Goal: Task Accomplishment & Management: Manage account settings

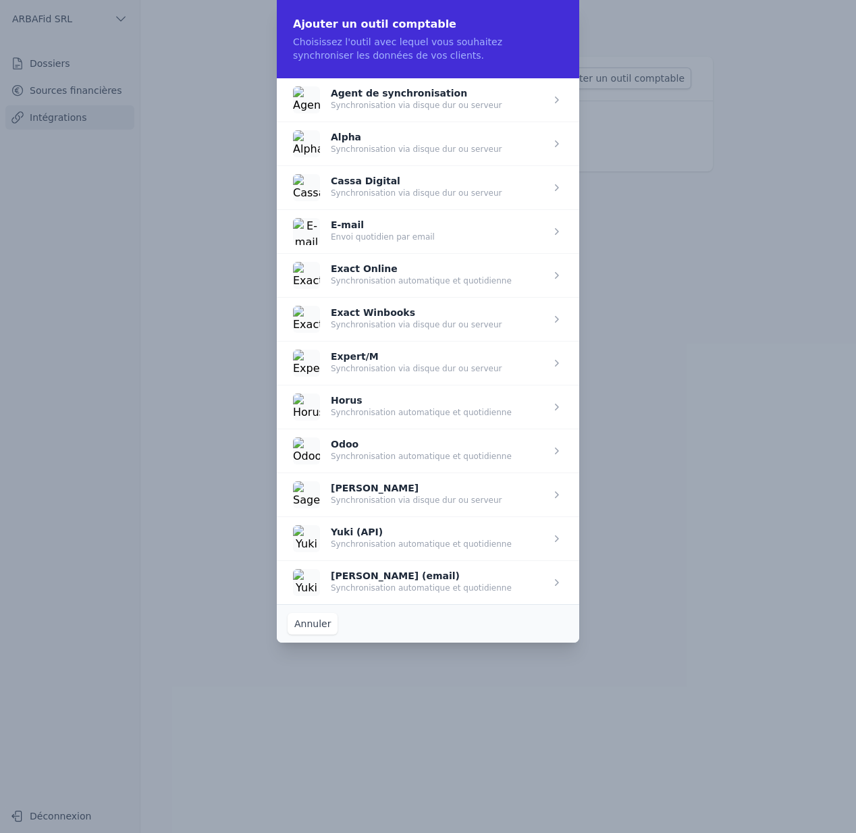
click at [403, 540] on span "button" at bounding box center [428, 539] width 303 height 44
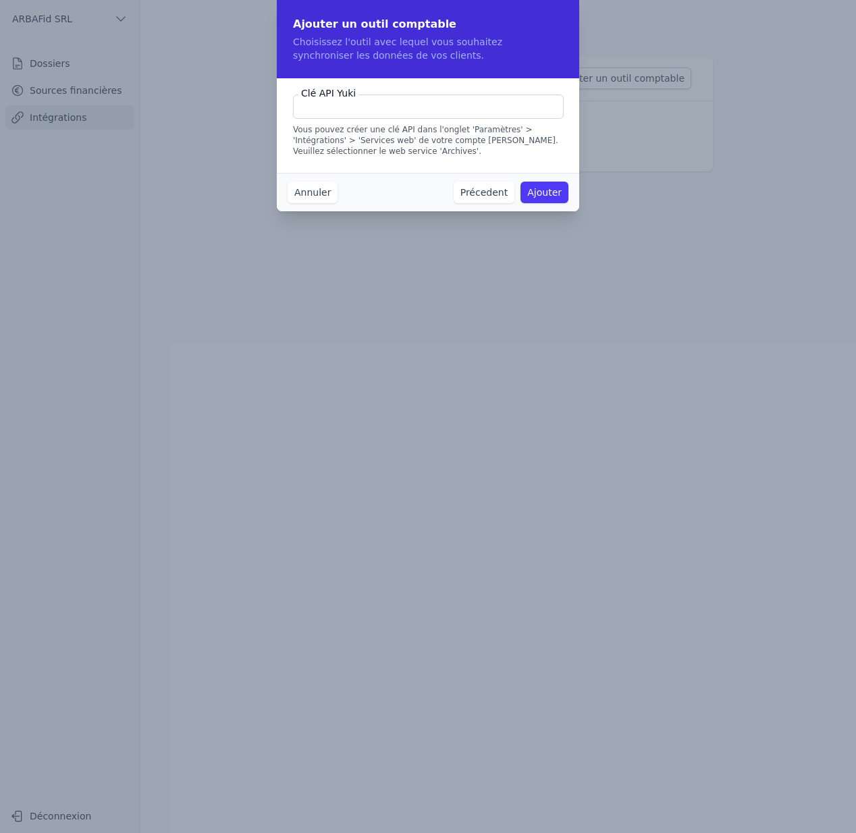
paste input "643fb16b-2b61-4eca-9bc4-9dd26701cfb1"
type input "643fb16b-2b61-4eca-9bc4-9dd26701cfb1"
click at [546, 196] on button "Ajouter" at bounding box center [545, 193] width 48 height 22
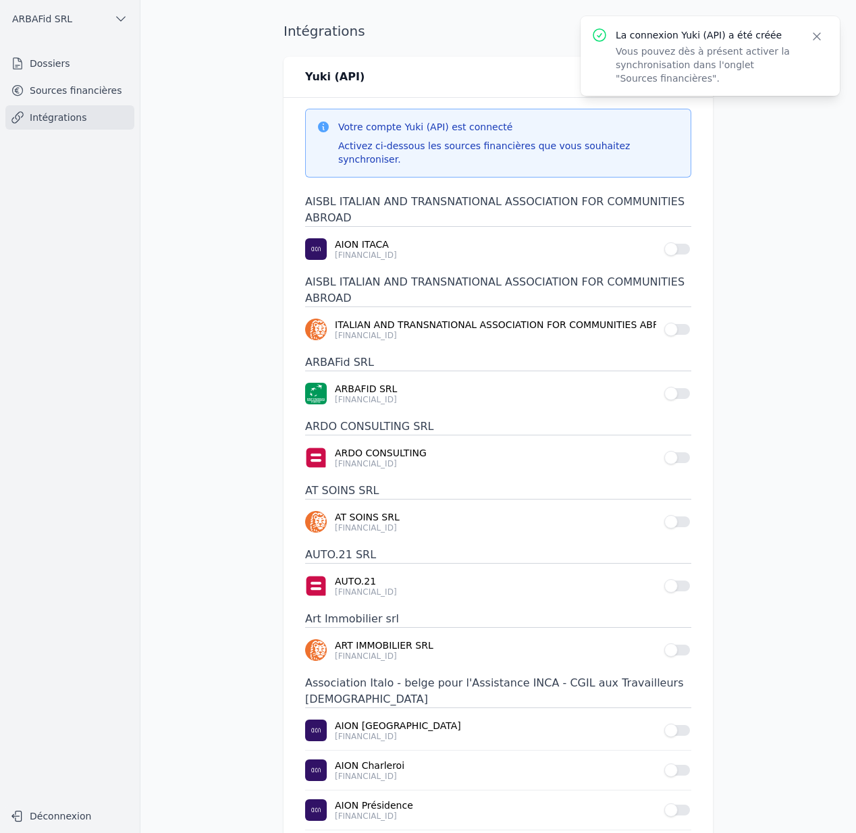
click at [98, 93] on link "Sources financières" at bounding box center [69, 90] width 129 height 24
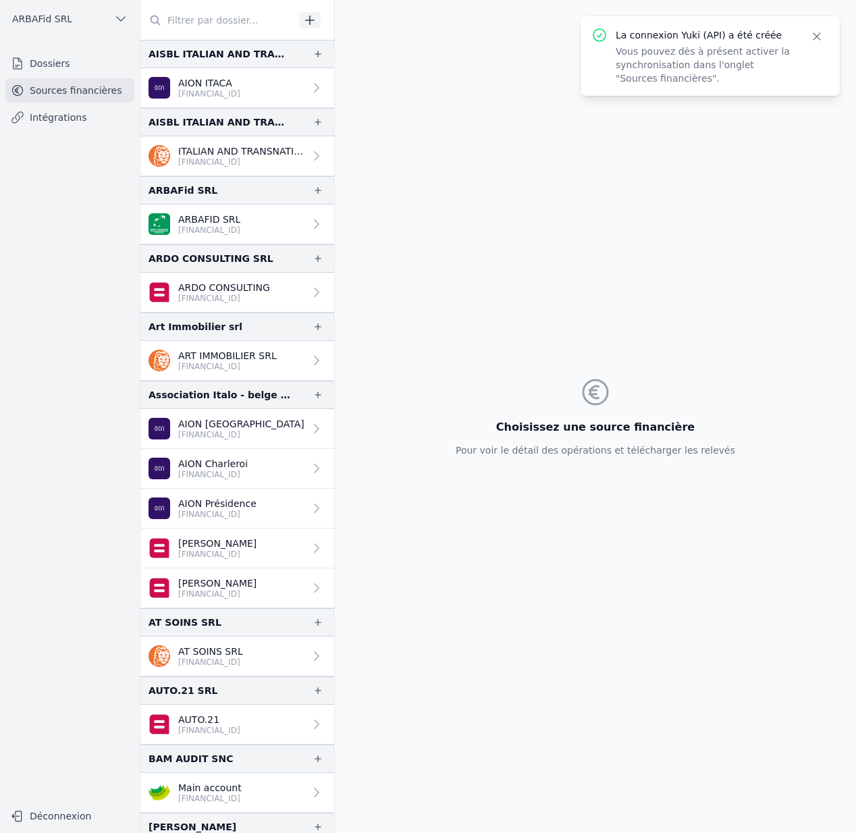
click at [275, 220] on link "ARBAFID SRL [FINANCIAL_ID]" at bounding box center [237, 225] width 194 height 40
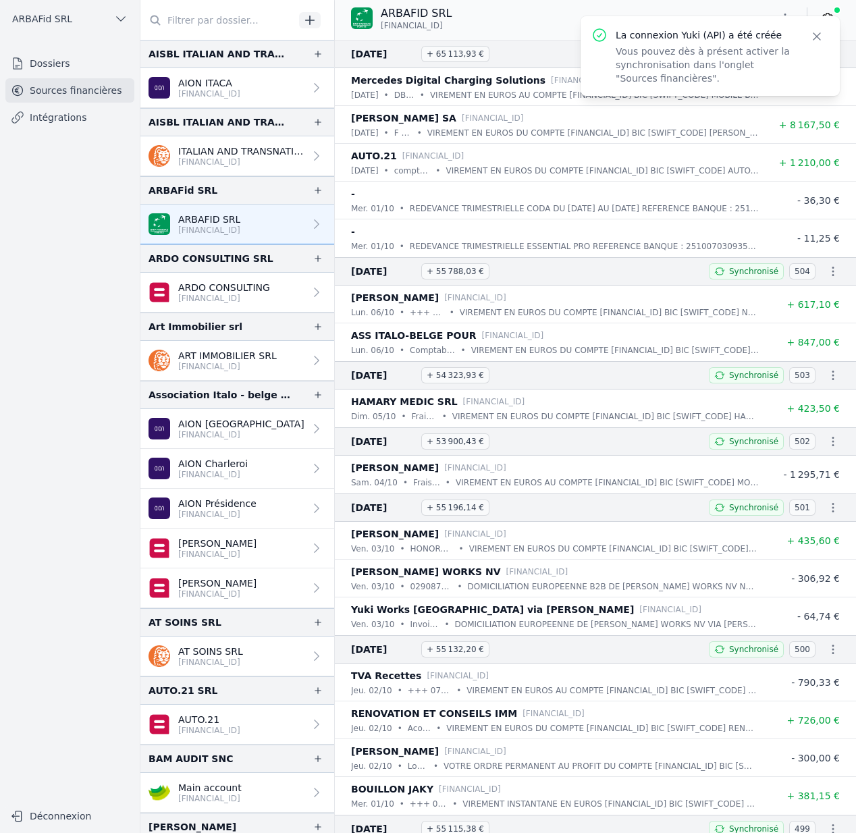
click at [816, 39] on icon "button" at bounding box center [817, 37] width 14 height 14
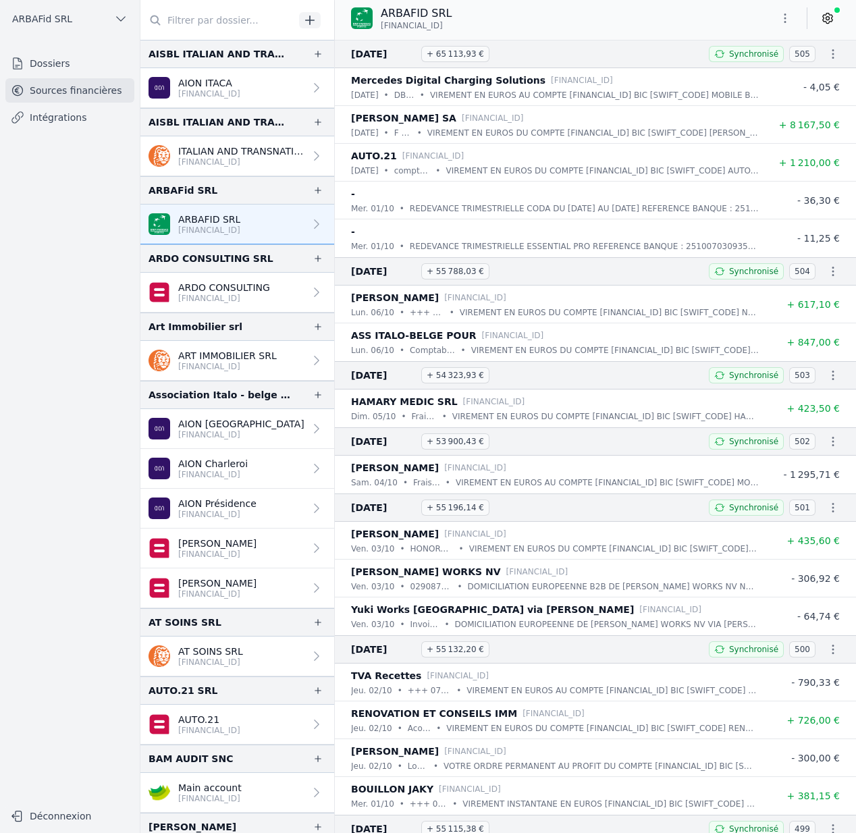
click at [824, 20] on icon at bounding box center [828, 18] width 14 height 14
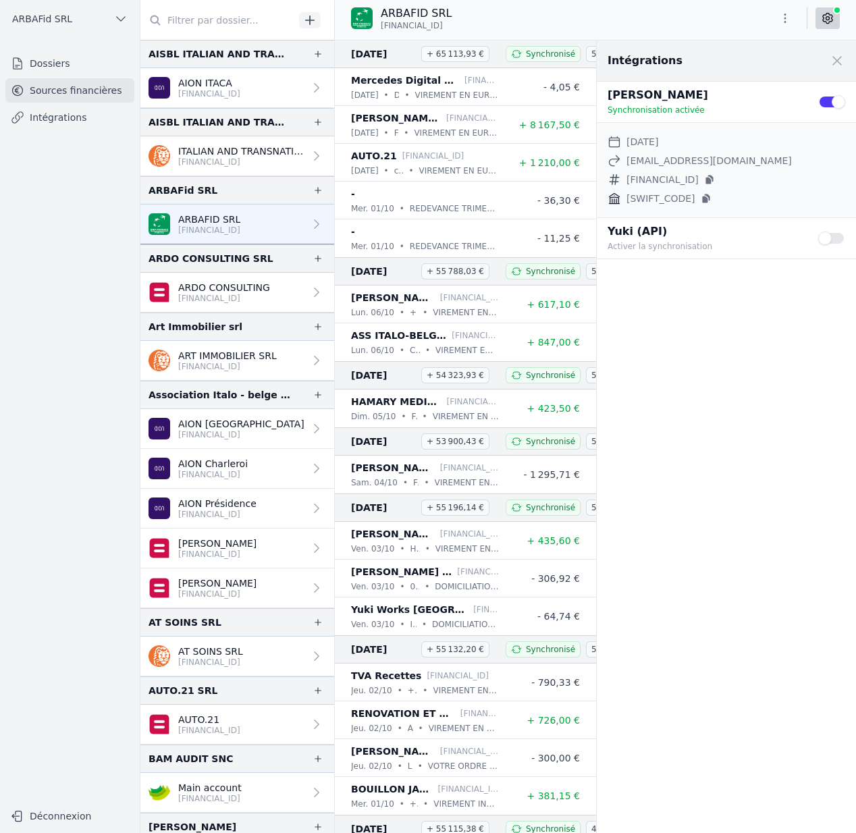
click at [829, 240] on button "Use setting" at bounding box center [832, 239] width 27 height 14
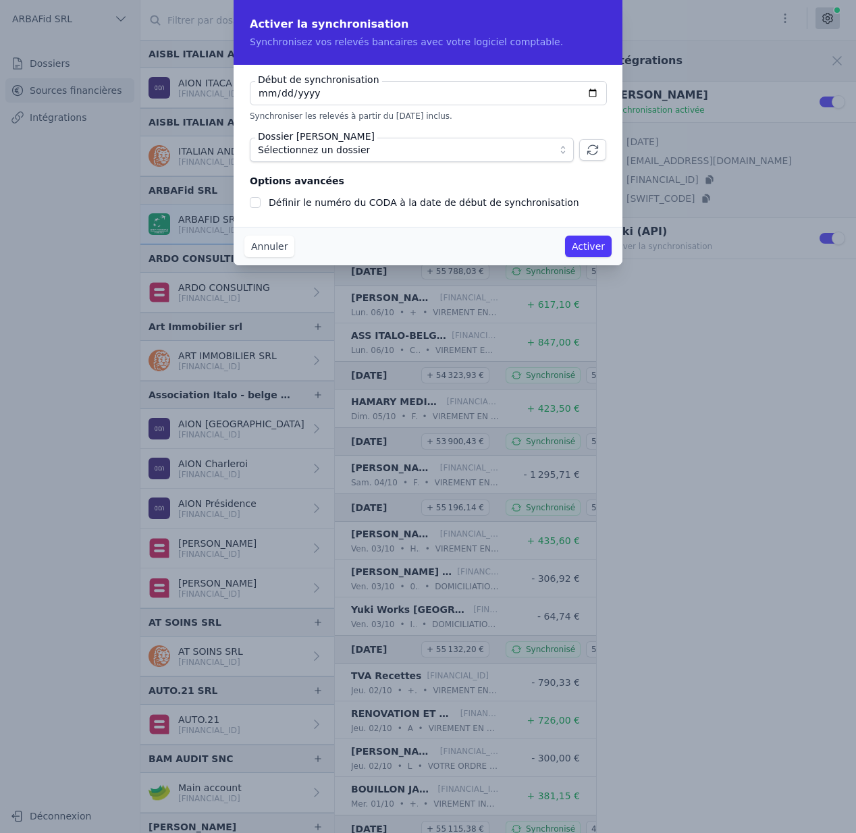
click at [410, 151] on span "Sélectionnez un dossier" at bounding box center [402, 150] width 289 height 16
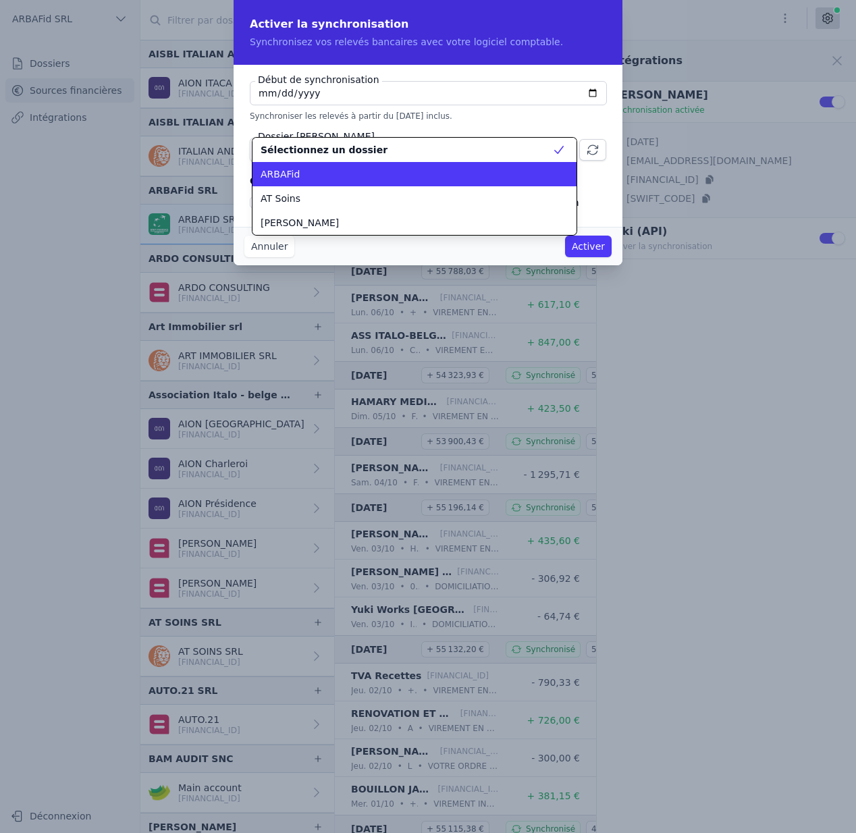
click at [413, 169] on div "ARBAFid" at bounding box center [407, 174] width 292 height 14
checkbox input "false"
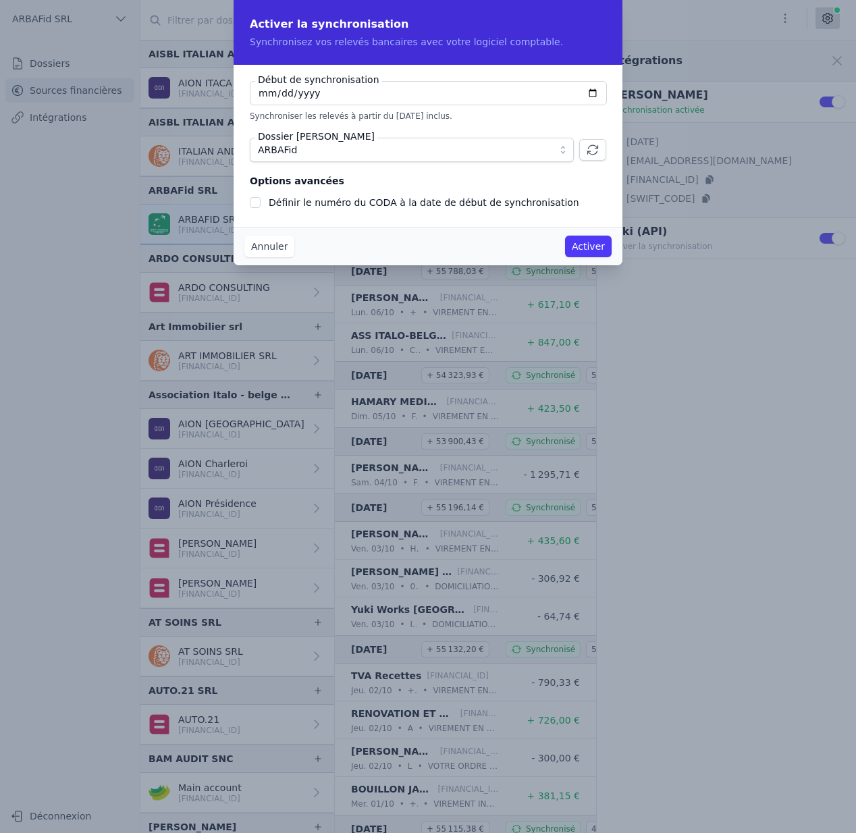
click at [577, 243] on button "Activer" at bounding box center [588, 247] width 47 height 22
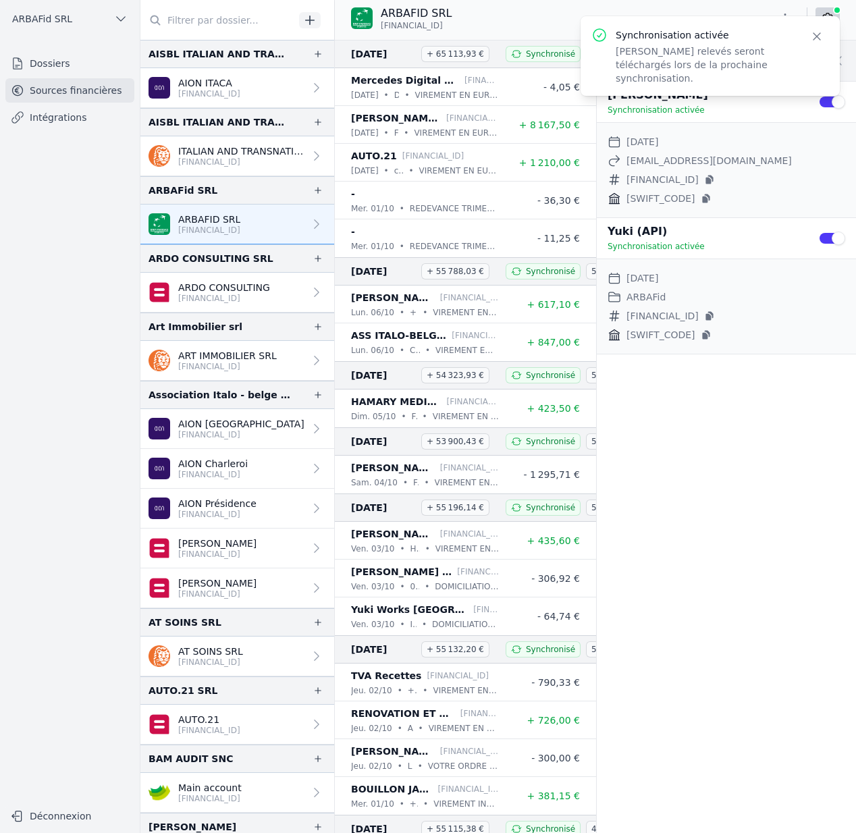
click at [824, 105] on button "Use setting" at bounding box center [832, 102] width 27 height 14
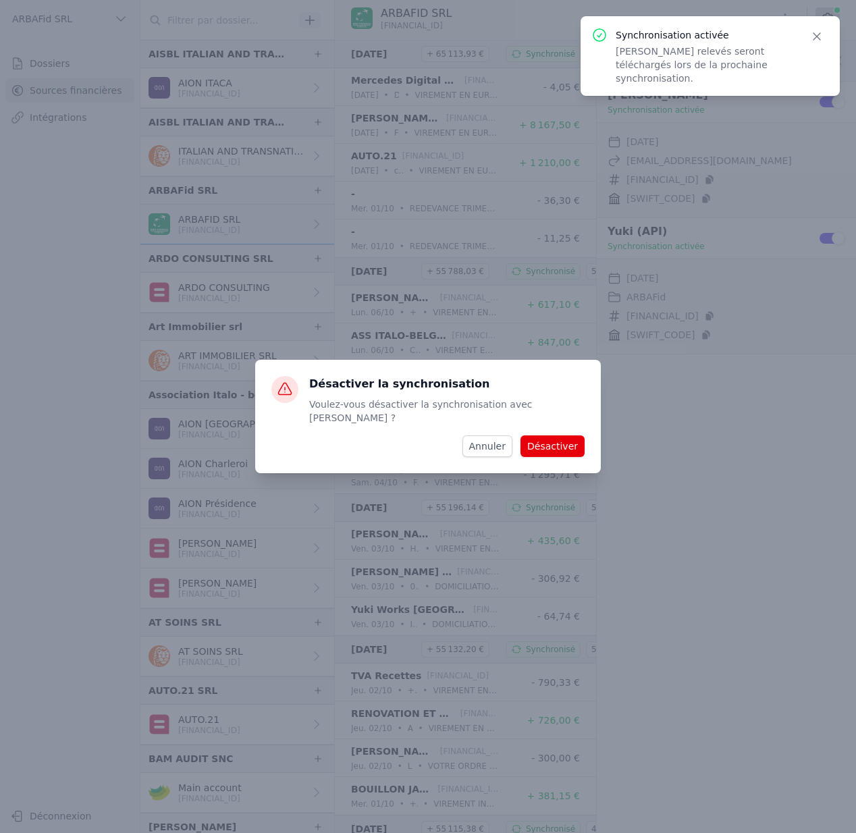
click at [569, 438] on button "Désactiver" at bounding box center [553, 447] width 64 height 22
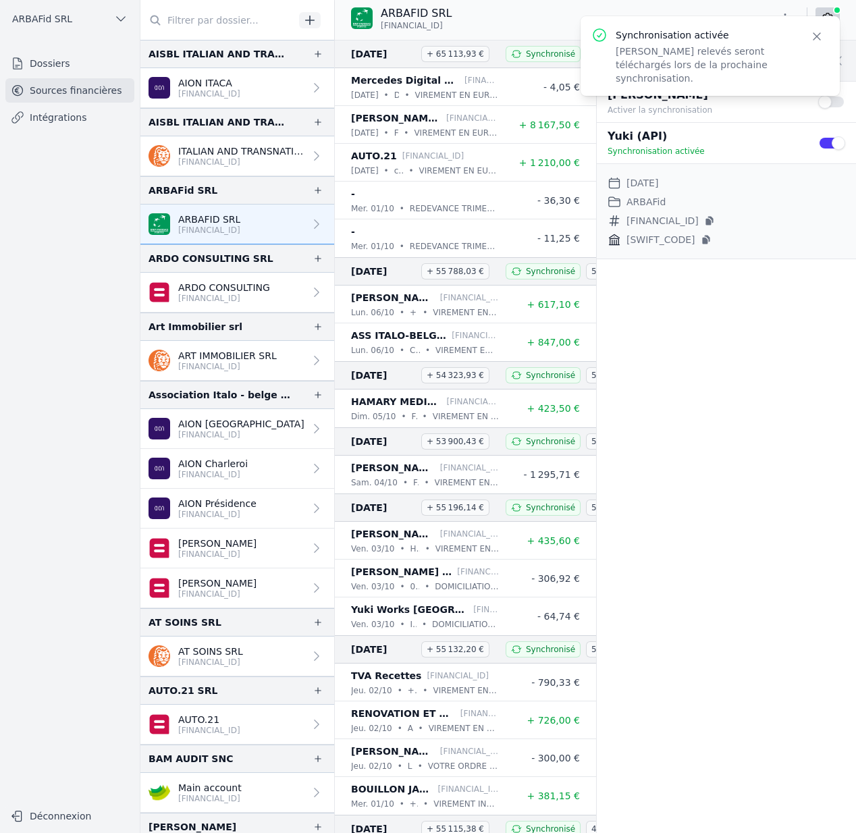
click at [814, 36] on icon "button" at bounding box center [817, 37] width 14 height 14
